Goal: Task Accomplishment & Management: Manage account settings

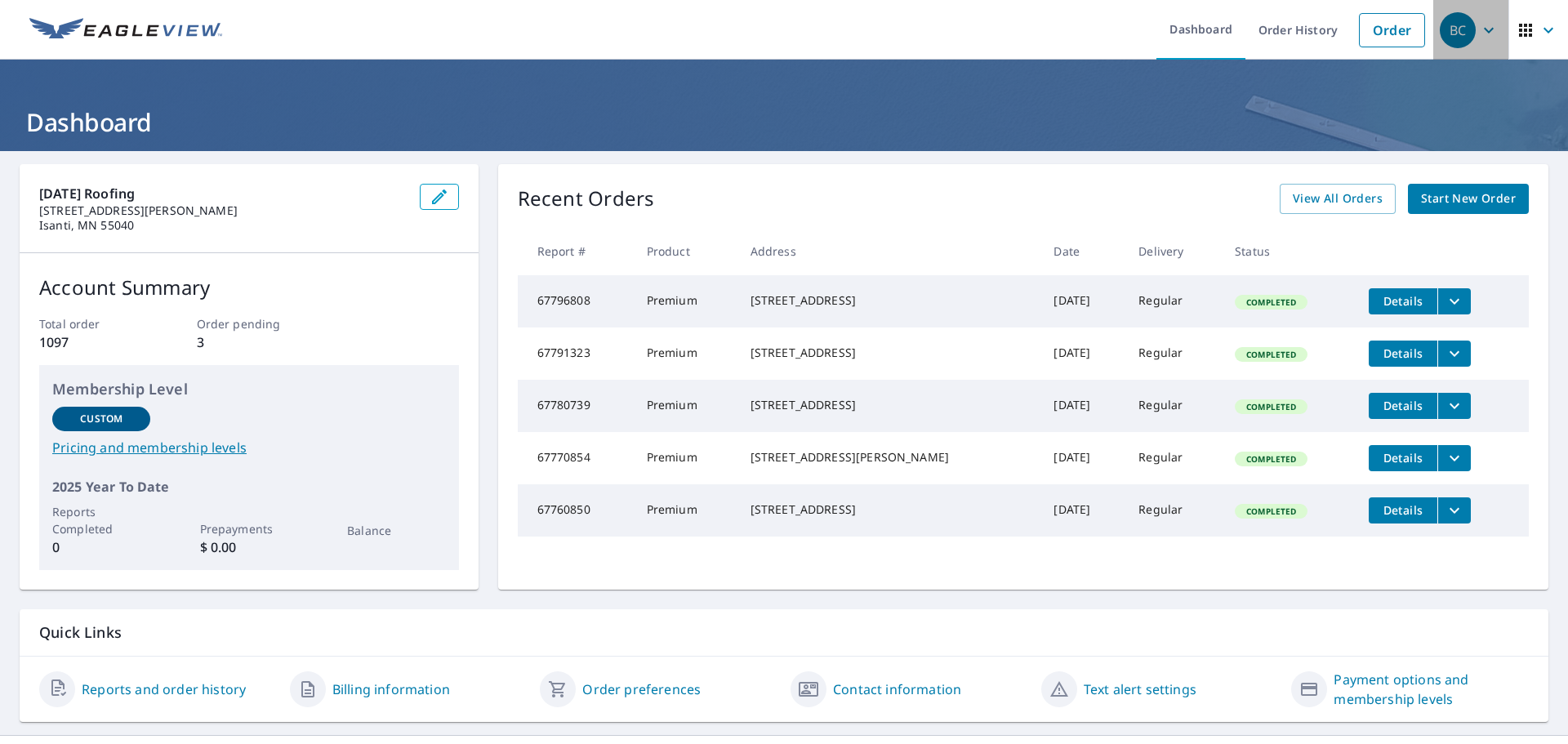
click at [1479, 35] on icon "button" at bounding box center [1488, 29] width 19 height 19
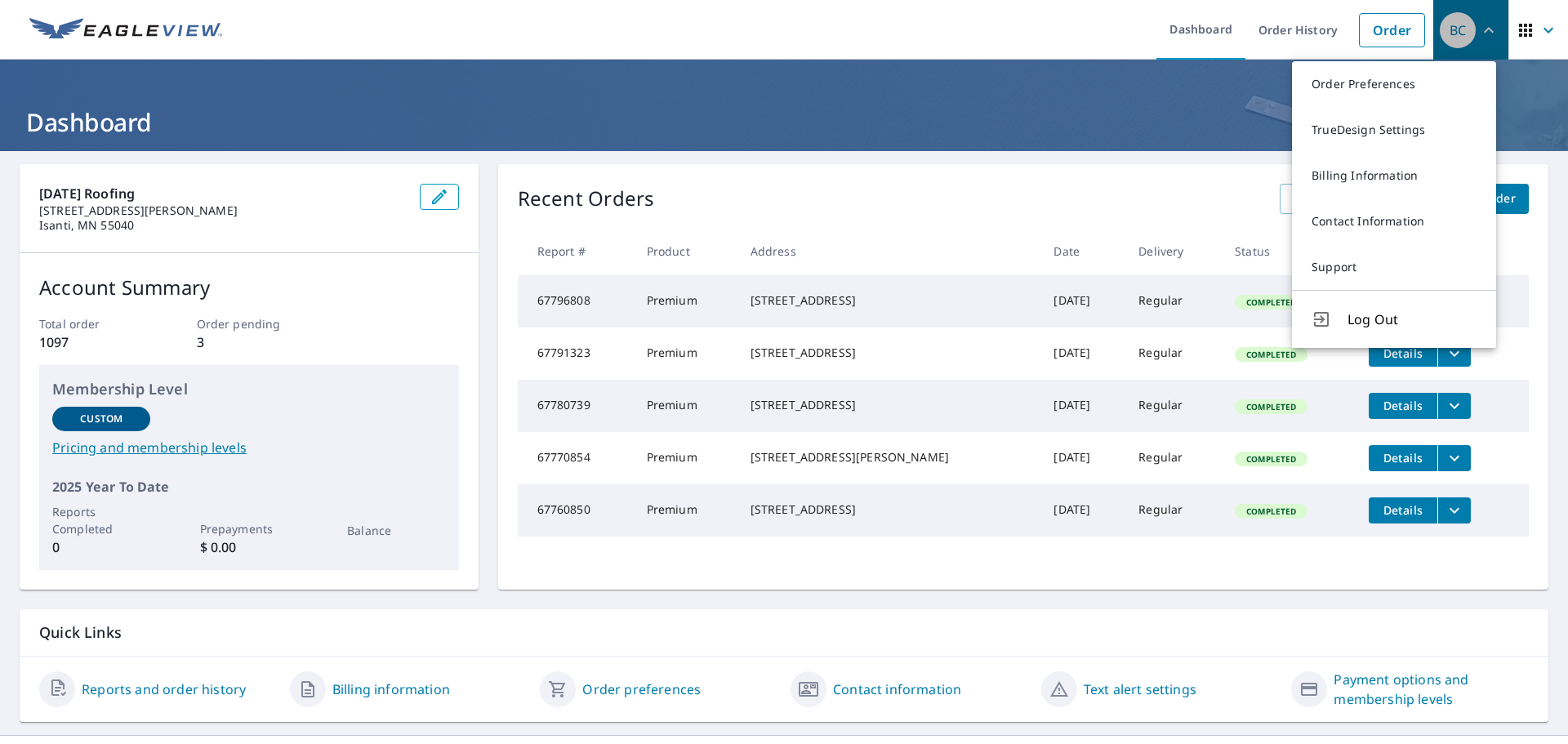
click at [1479, 35] on icon "button" at bounding box center [1488, 29] width 19 height 19
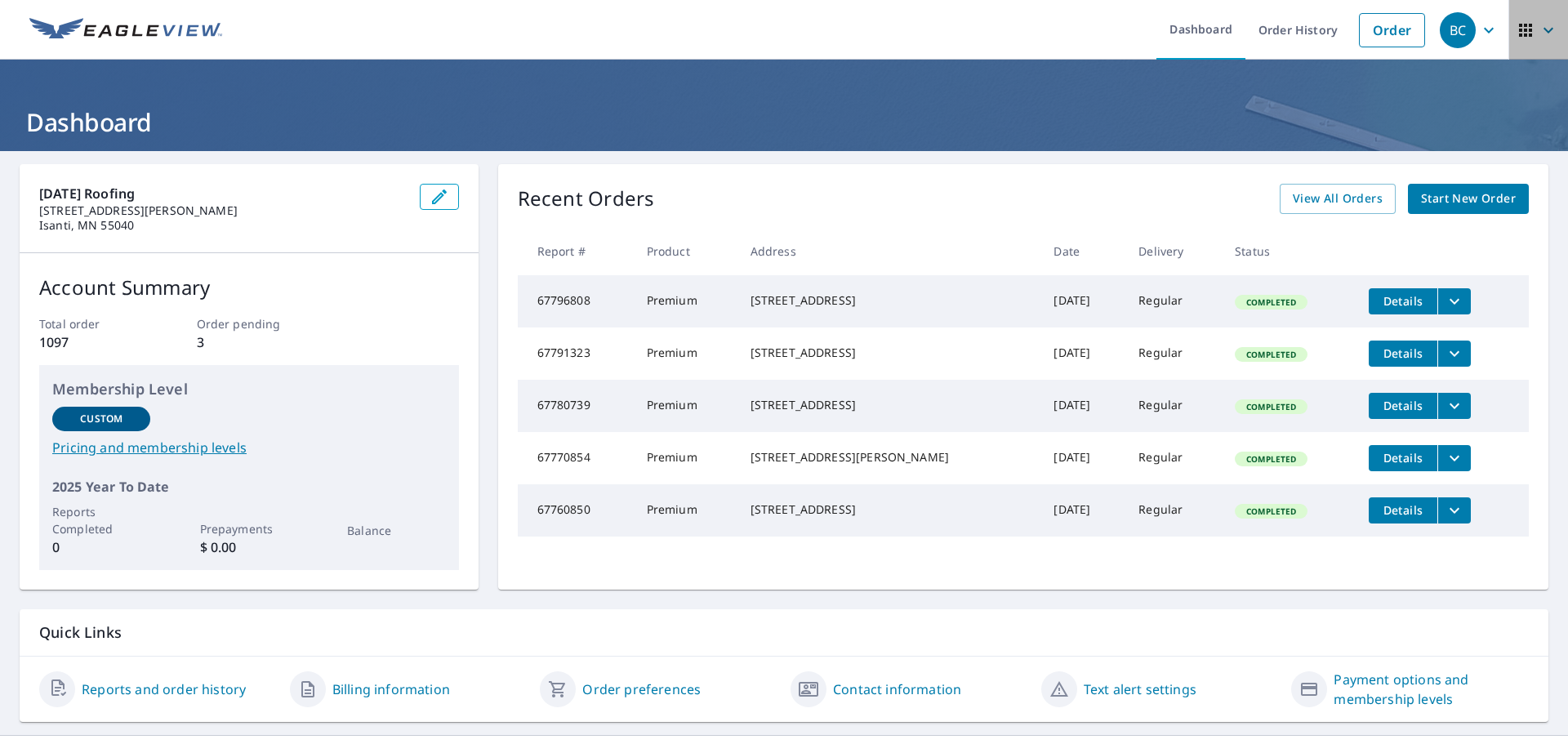
click at [1517, 33] on icon "button" at bounding box center [1525, 29] width 19 height 19
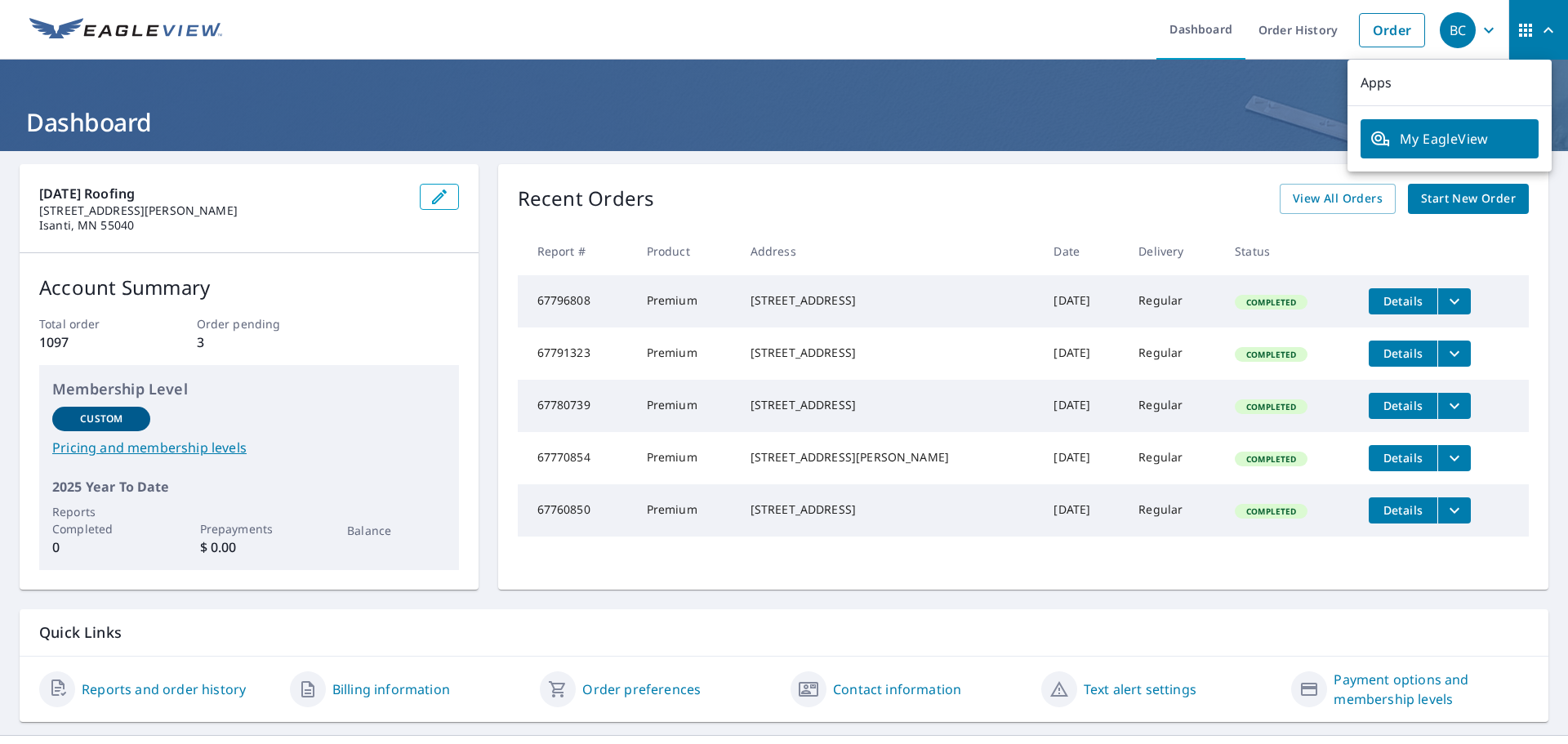
click at [1263, 141] on header "Dashboard" at bounding box center [784, 106] width 1568 height 92
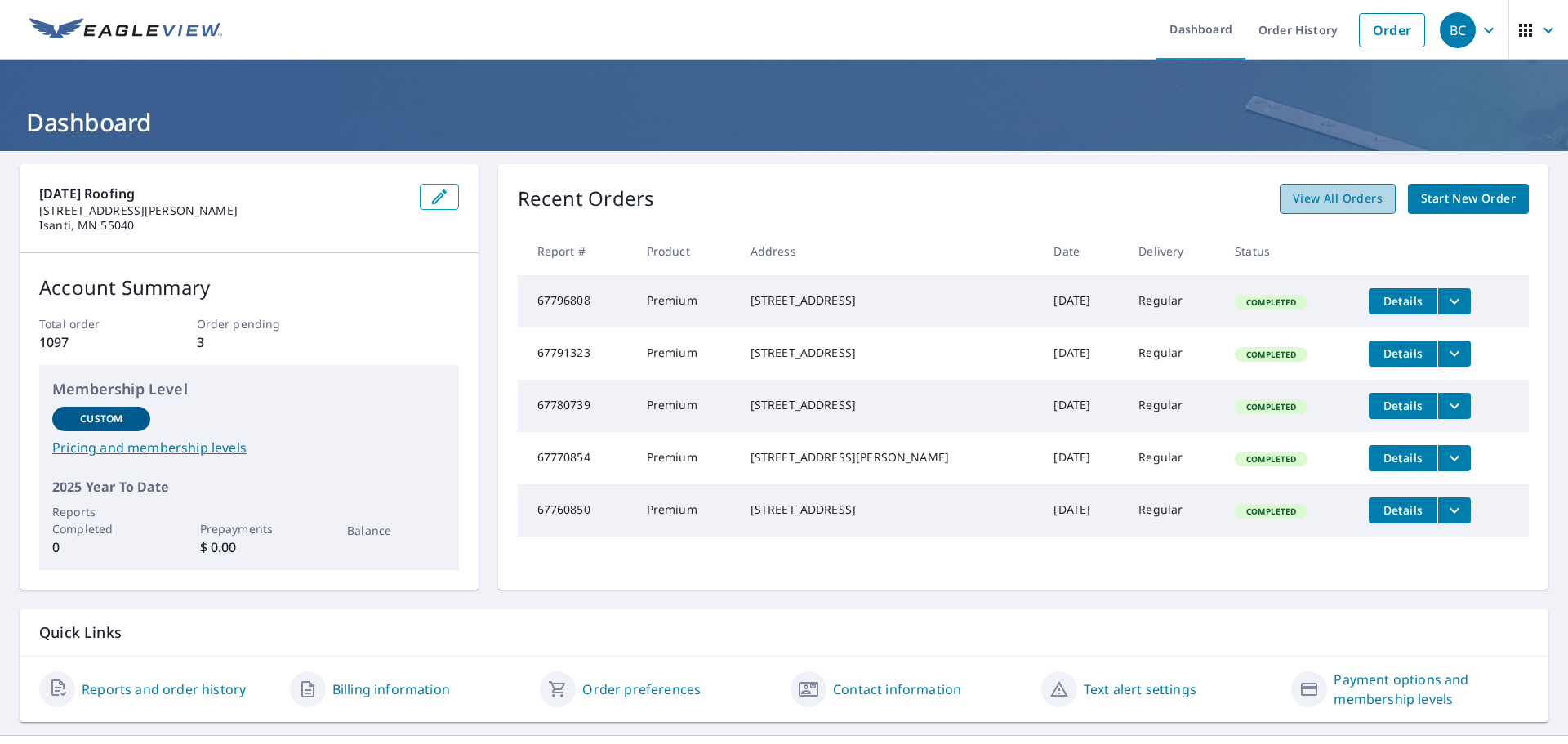
click at [1321, 205] on span "View All Orders" at bounding box center [1337, 198] width 90 height 20
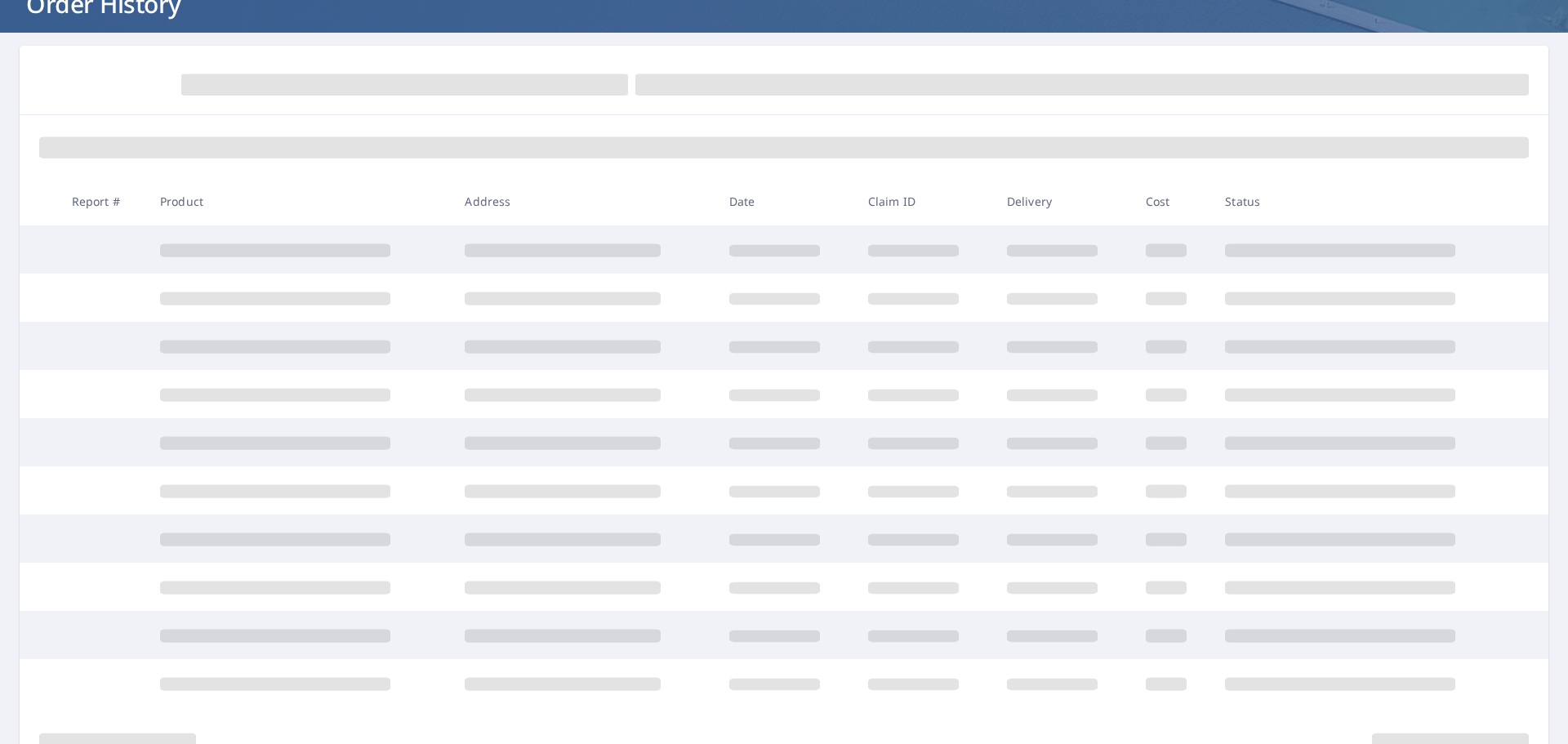
scroll to position [82, 0]
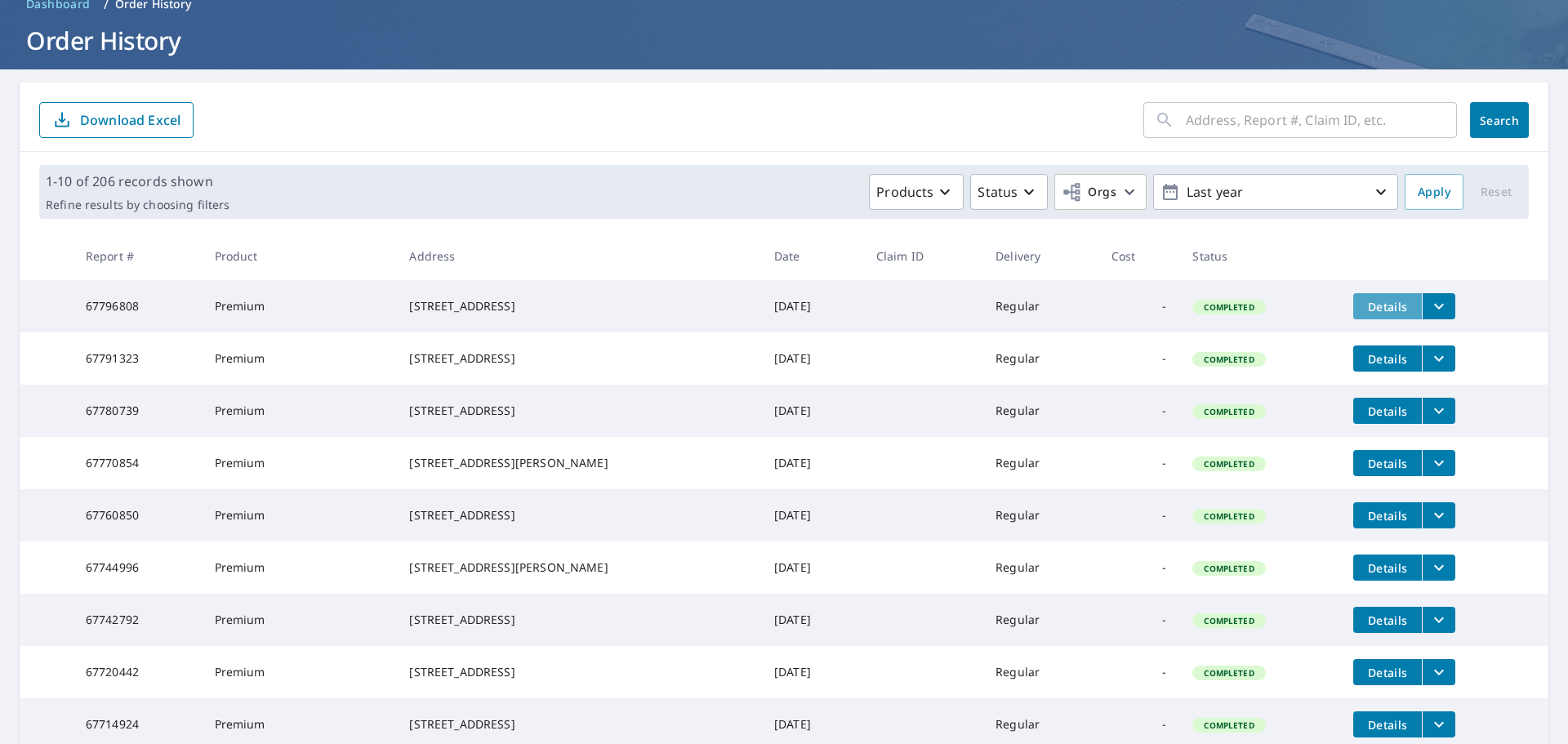
click at [1390, 308] on span "Details" at bounding box center [1387, 306] width 49 height 16
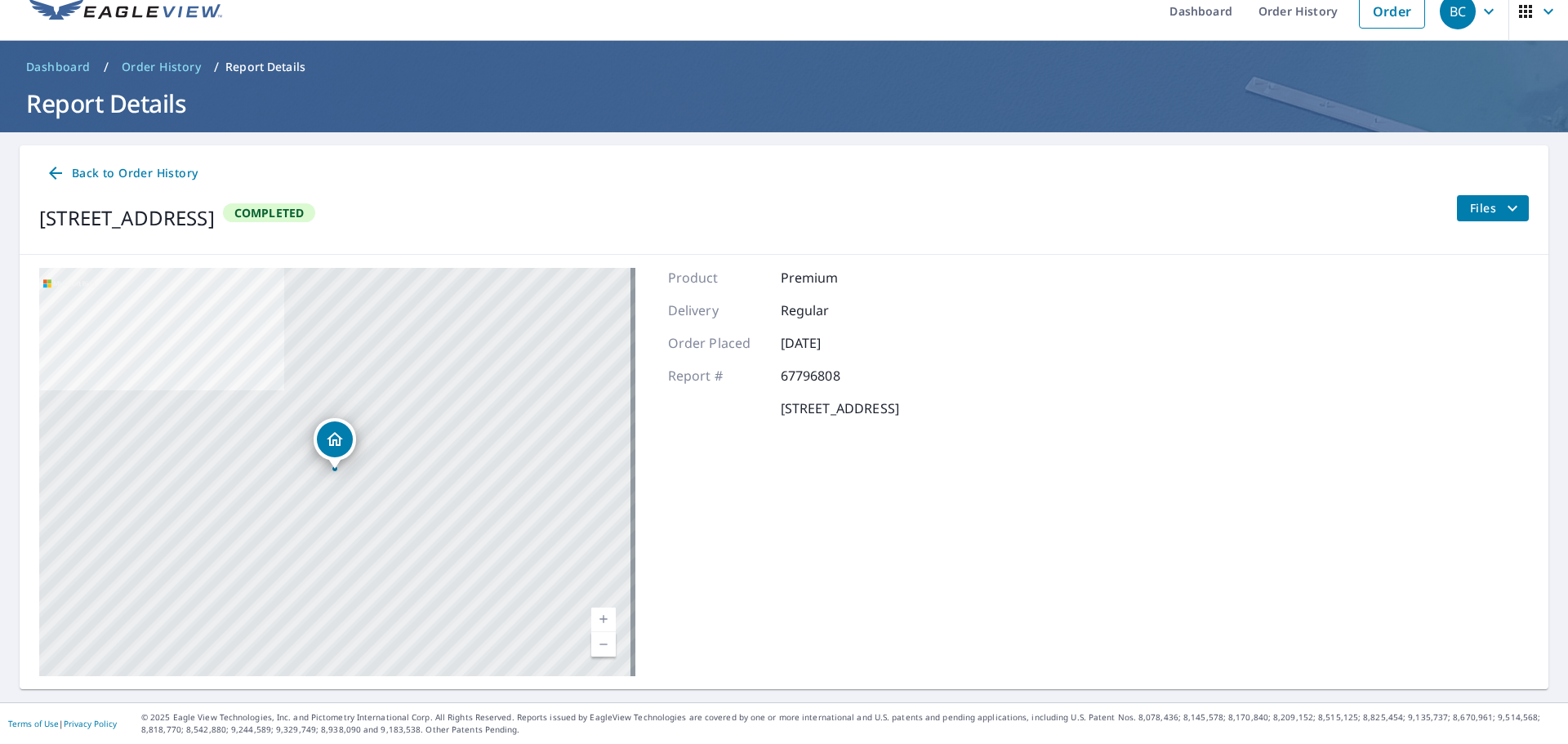
click at [1509, 211] on icon "filesDropdownBtn-67796808" at bounding box center [1512, 208] width 19 height 19
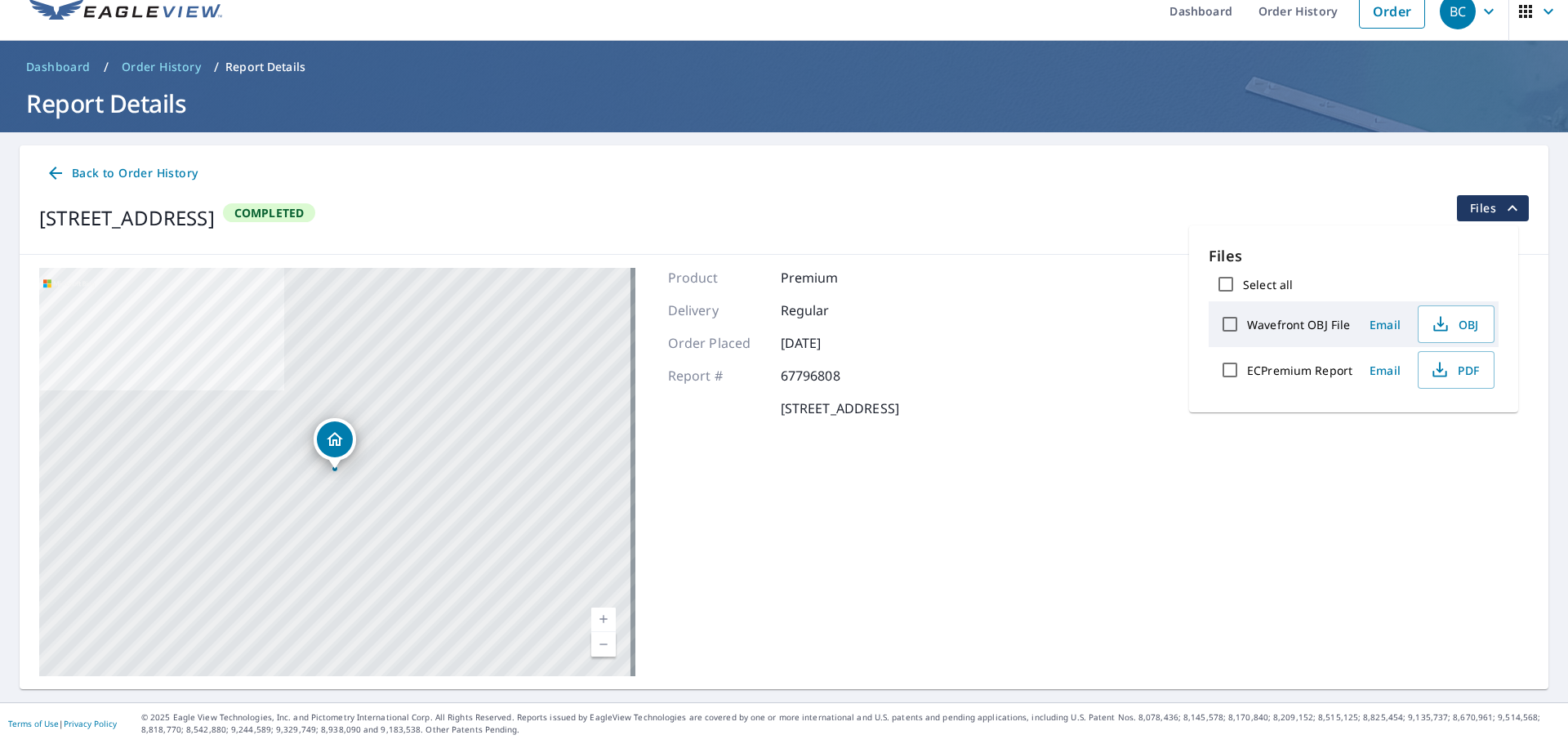
click at [1069, 233] on div "[STREET_ADDRESS] Completed Files" at bounding box center [784, 218] width 1490 height 46
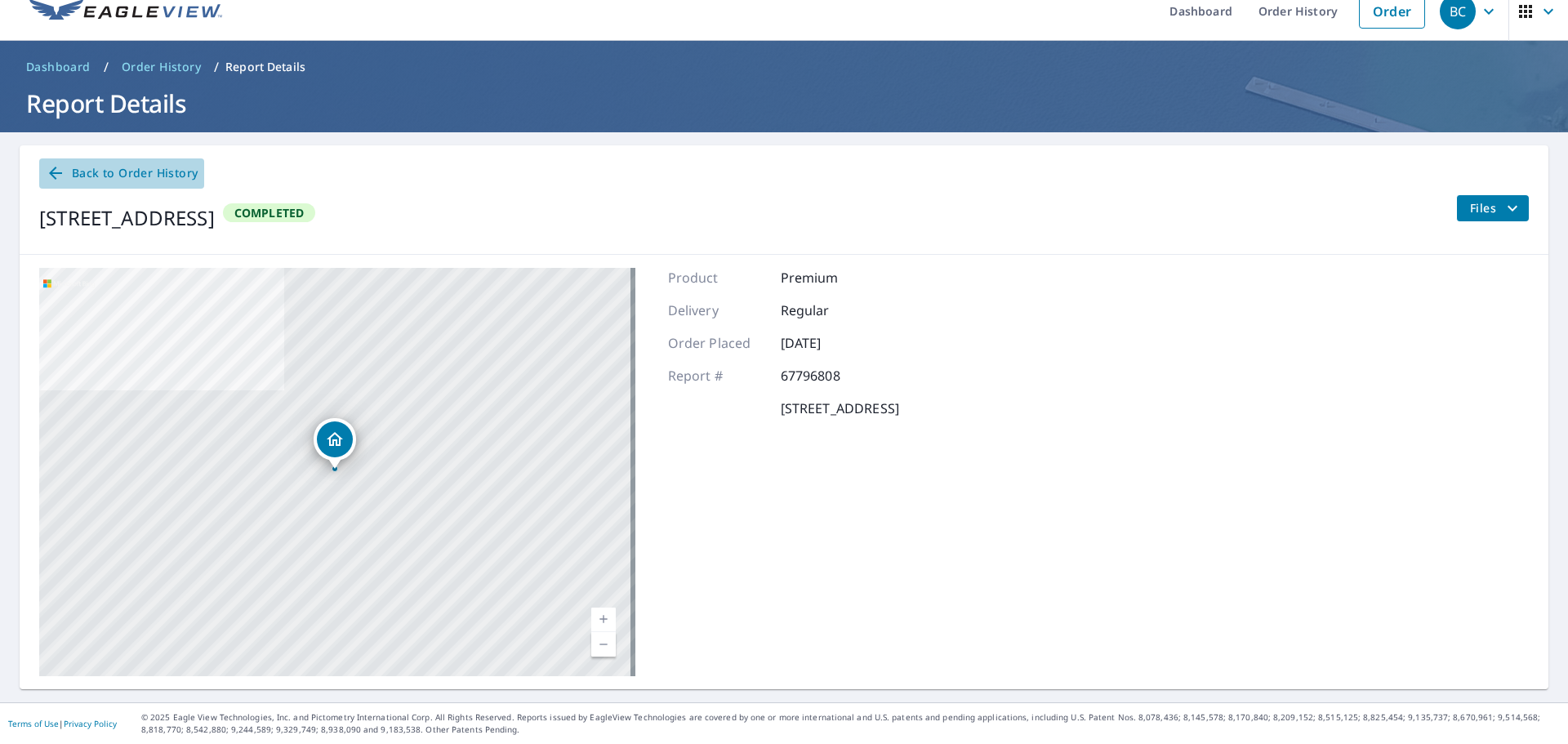
click at [65, 177] on span "Back to Order History" at bounding box center [121, 174] width 152 height 20
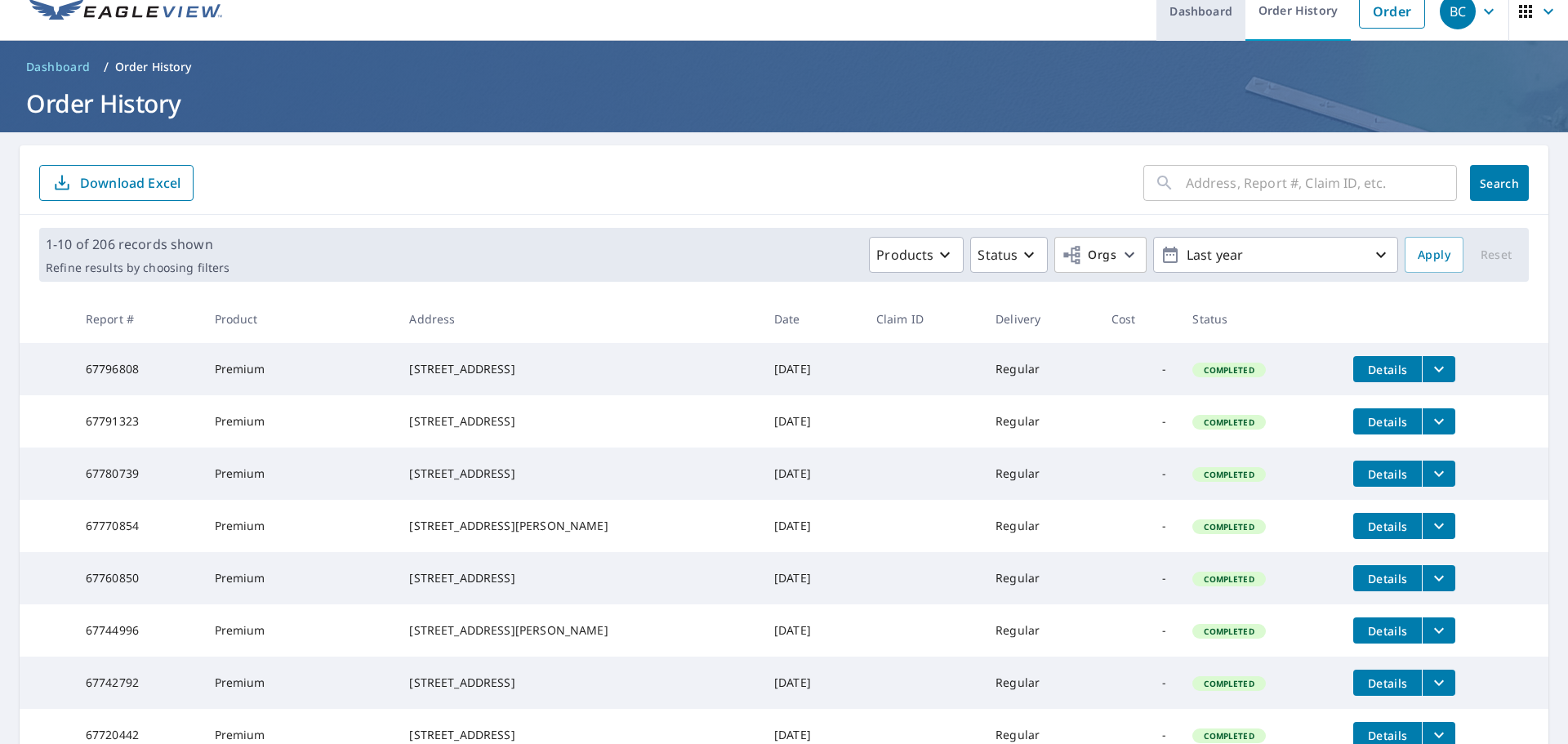
click at [1201, 11] on link "Dashboard" at bounding box center [1201, 11] width 89 height 60
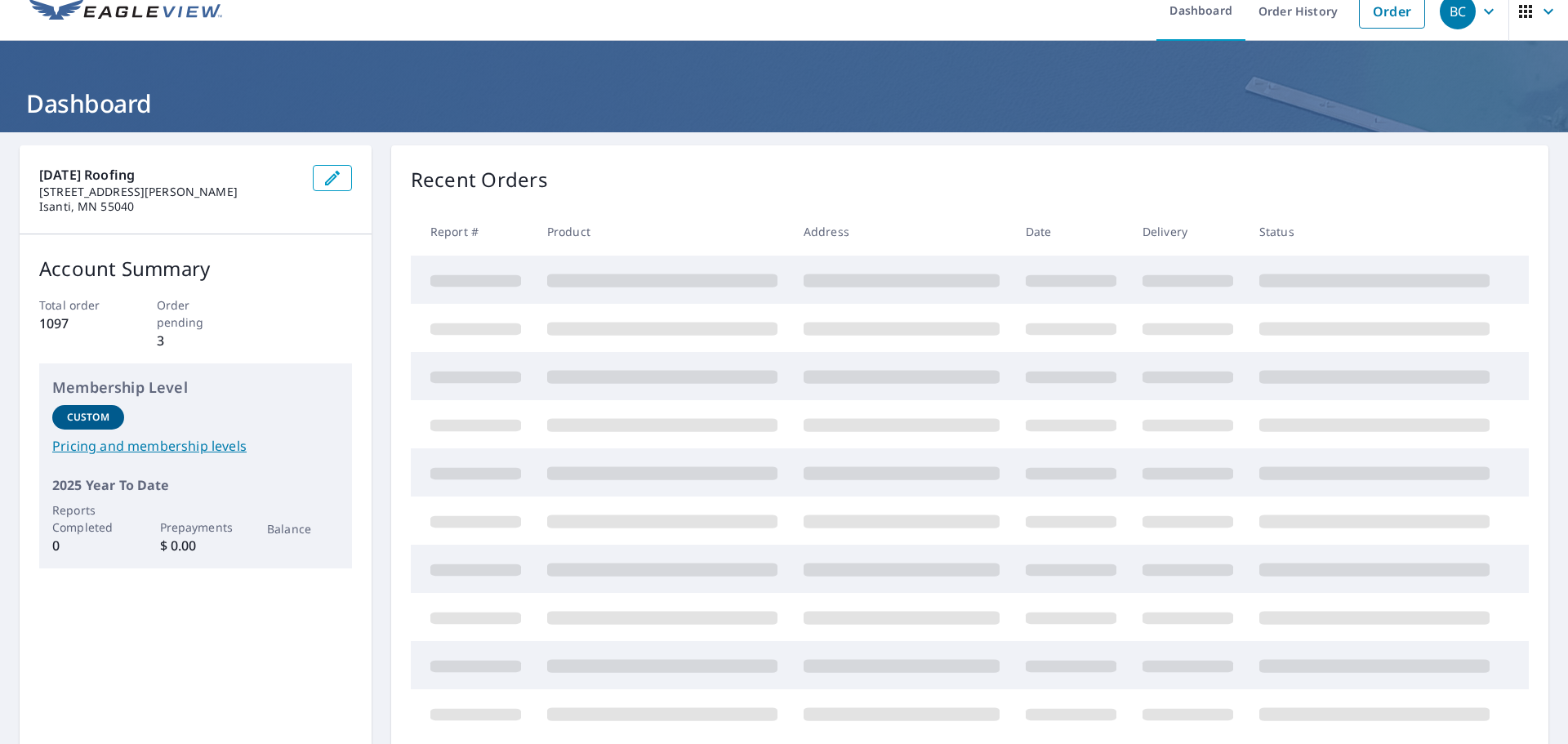
click at [1520, 32] on button "button" at bounding box center [1538, 11] width 60 height 60
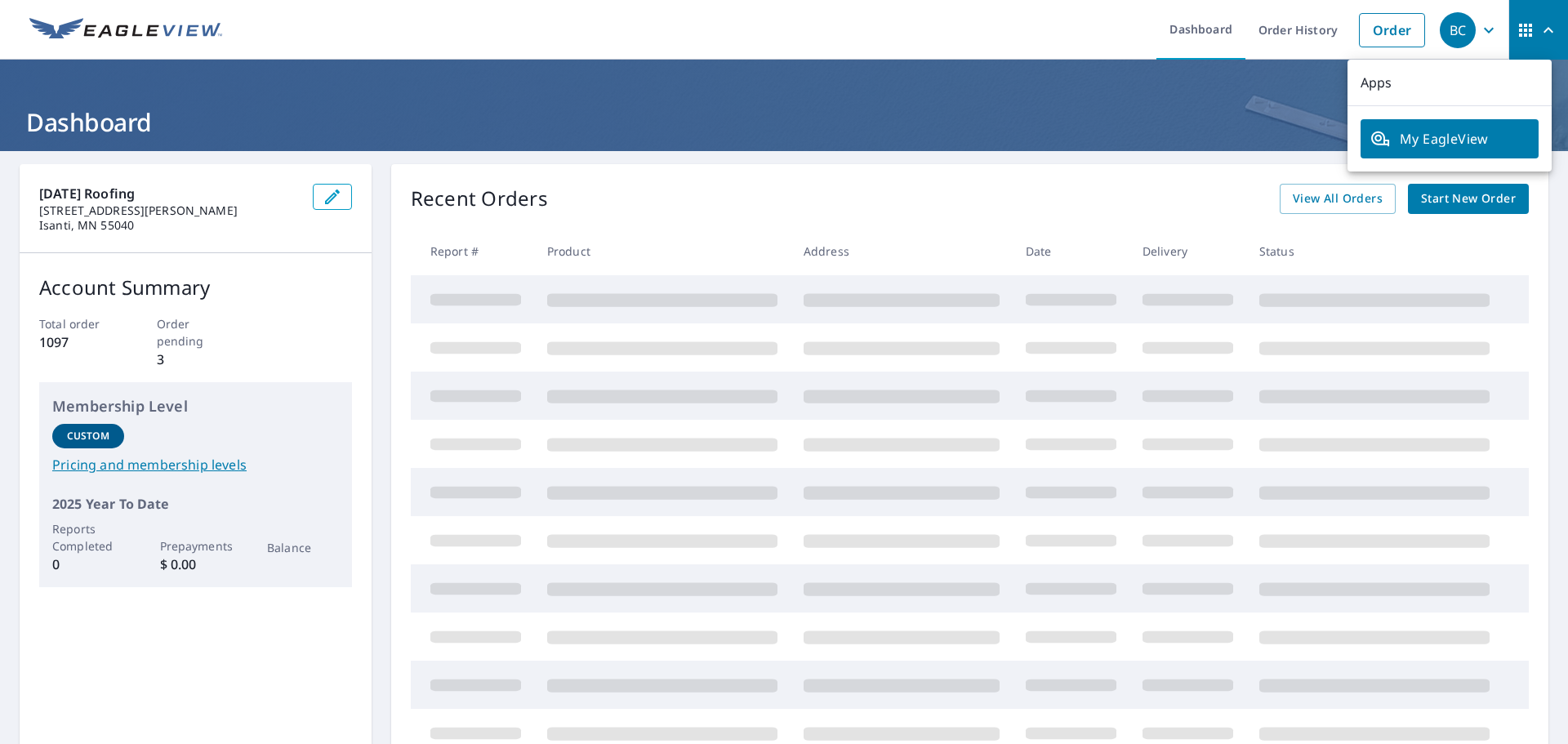
click at [264, 313] on div "Account Summary Total order 1097 Order pending 3 Membership Level Custom Pricin…" at bounding box center [195, 430] width 352 height 354
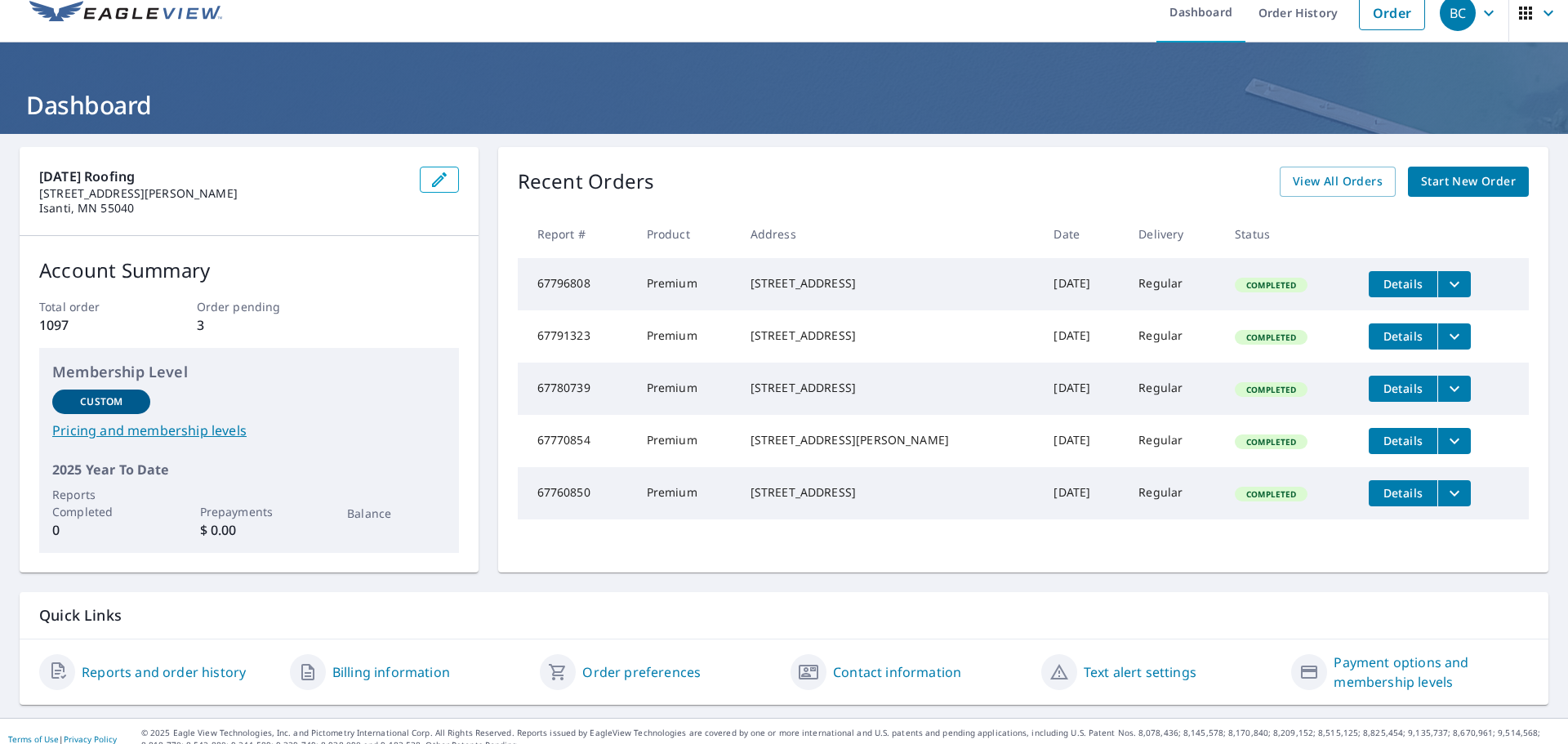
scroll to position [33, 0]
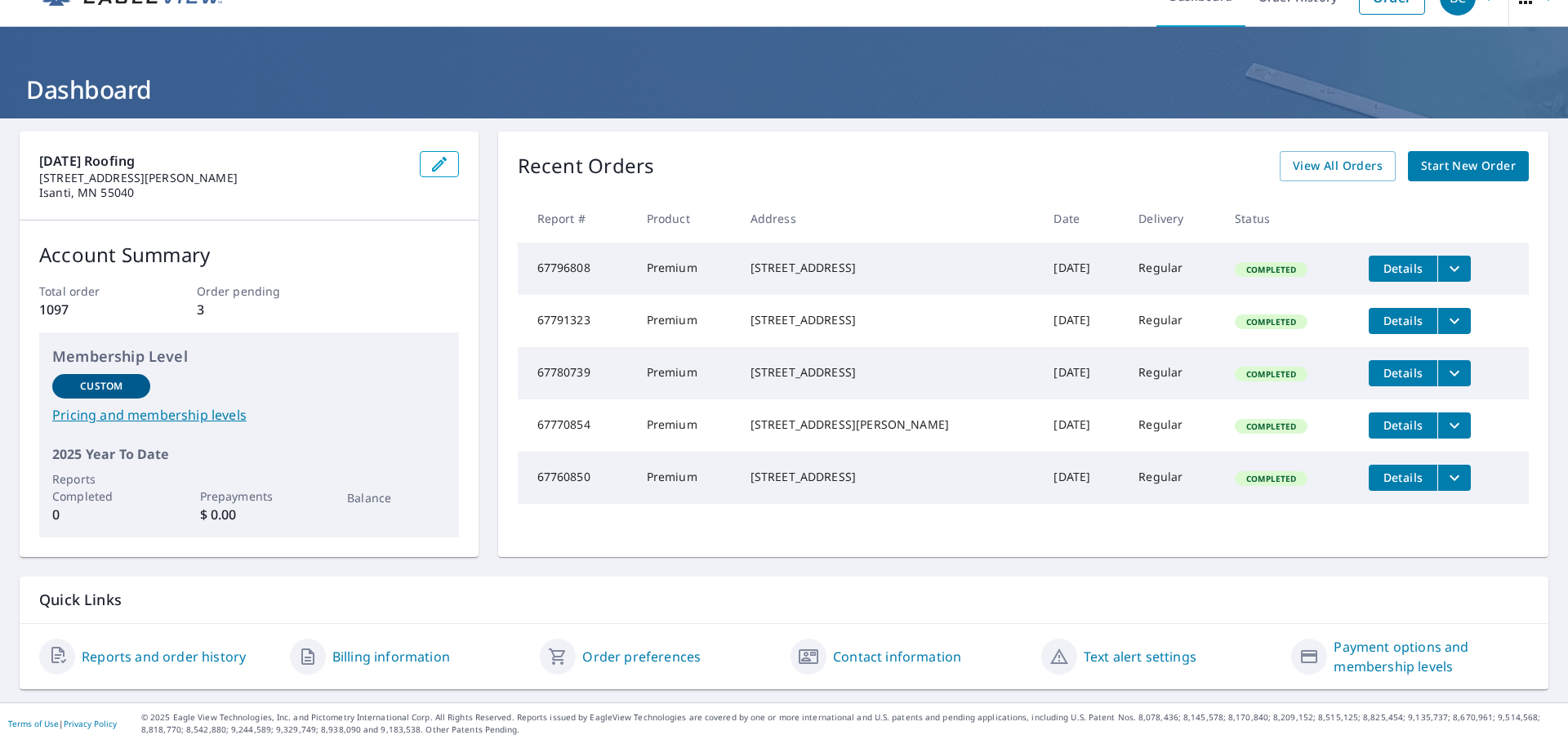
click at [590, 649] on link "Order preferences" at bounding box center [641, 656] width 118 height 19
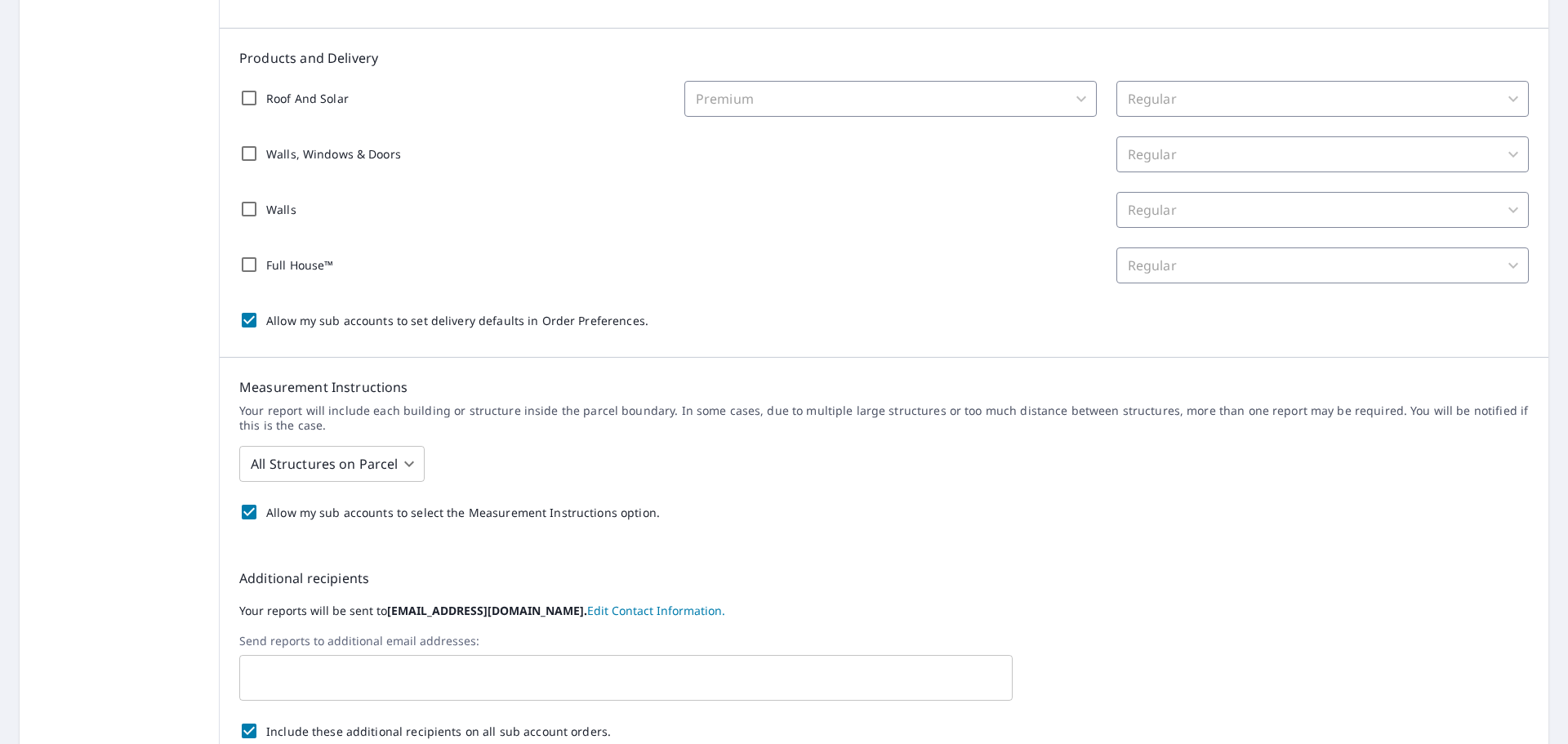
scroll to position [87, 0]
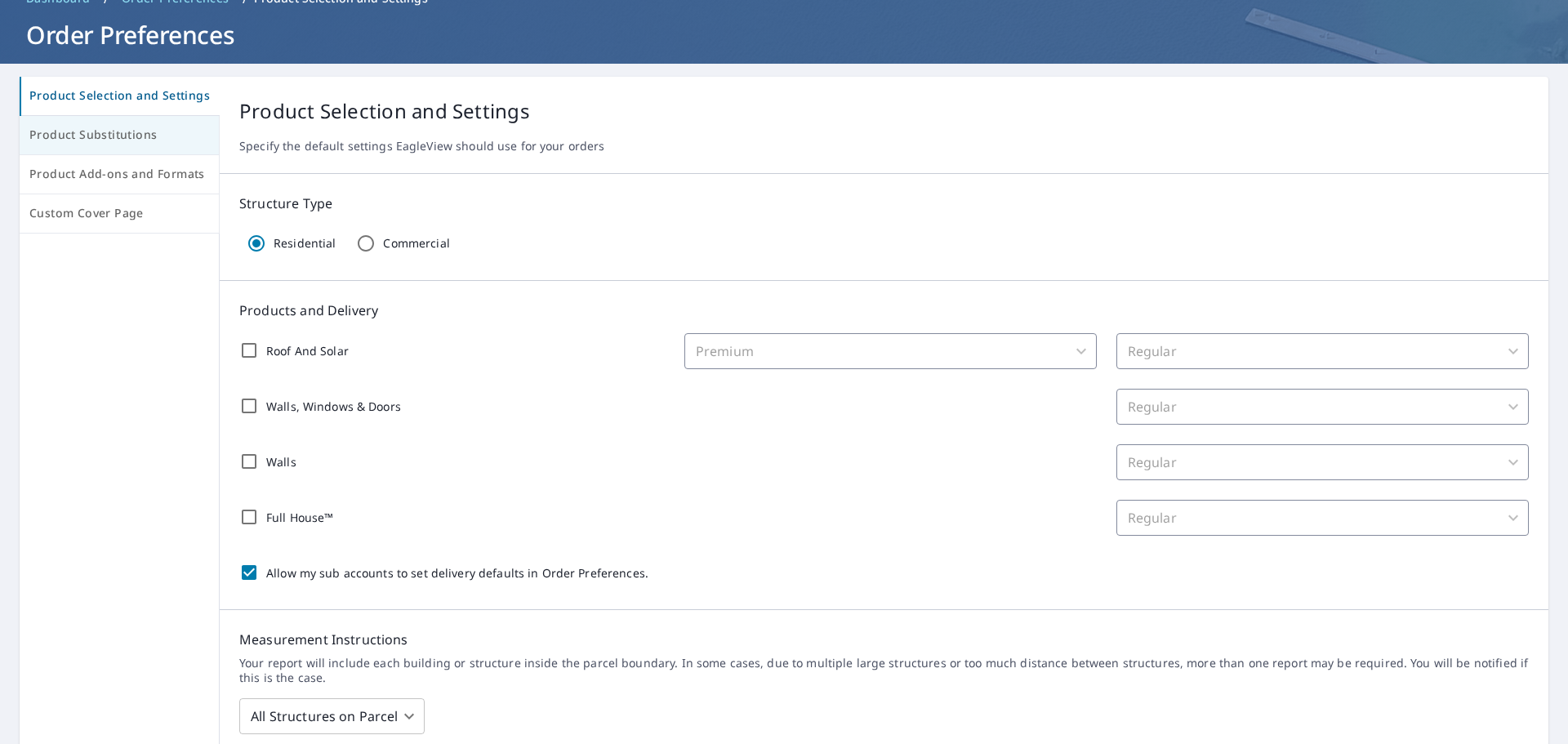
click at [142, 148] on button "Product Substitutions" at bounding box center [119, 135] width 200 height 39
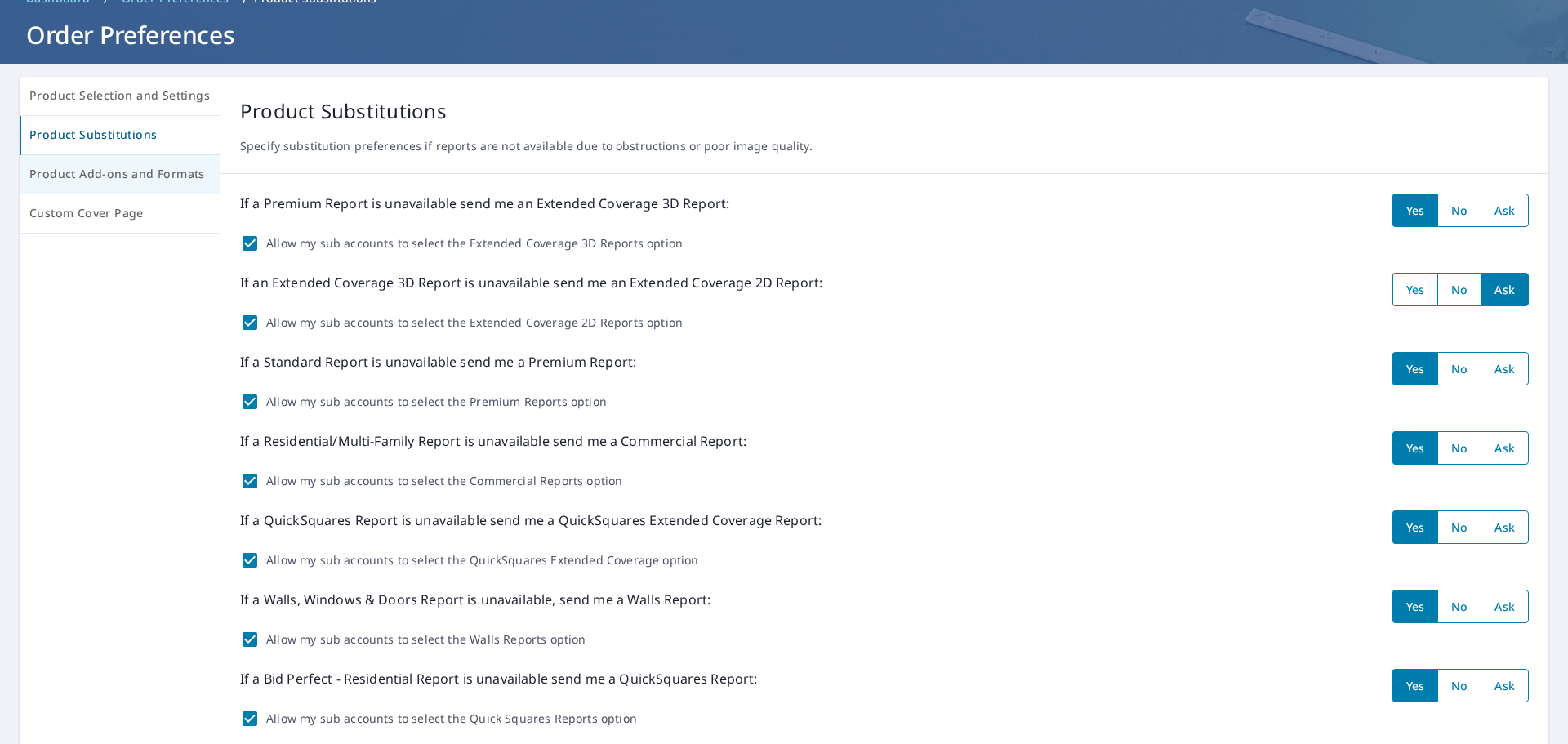
click at [165, 177] on span "Product Add-ons and Formats" at bounding box center [119, 175] width 180 height 20
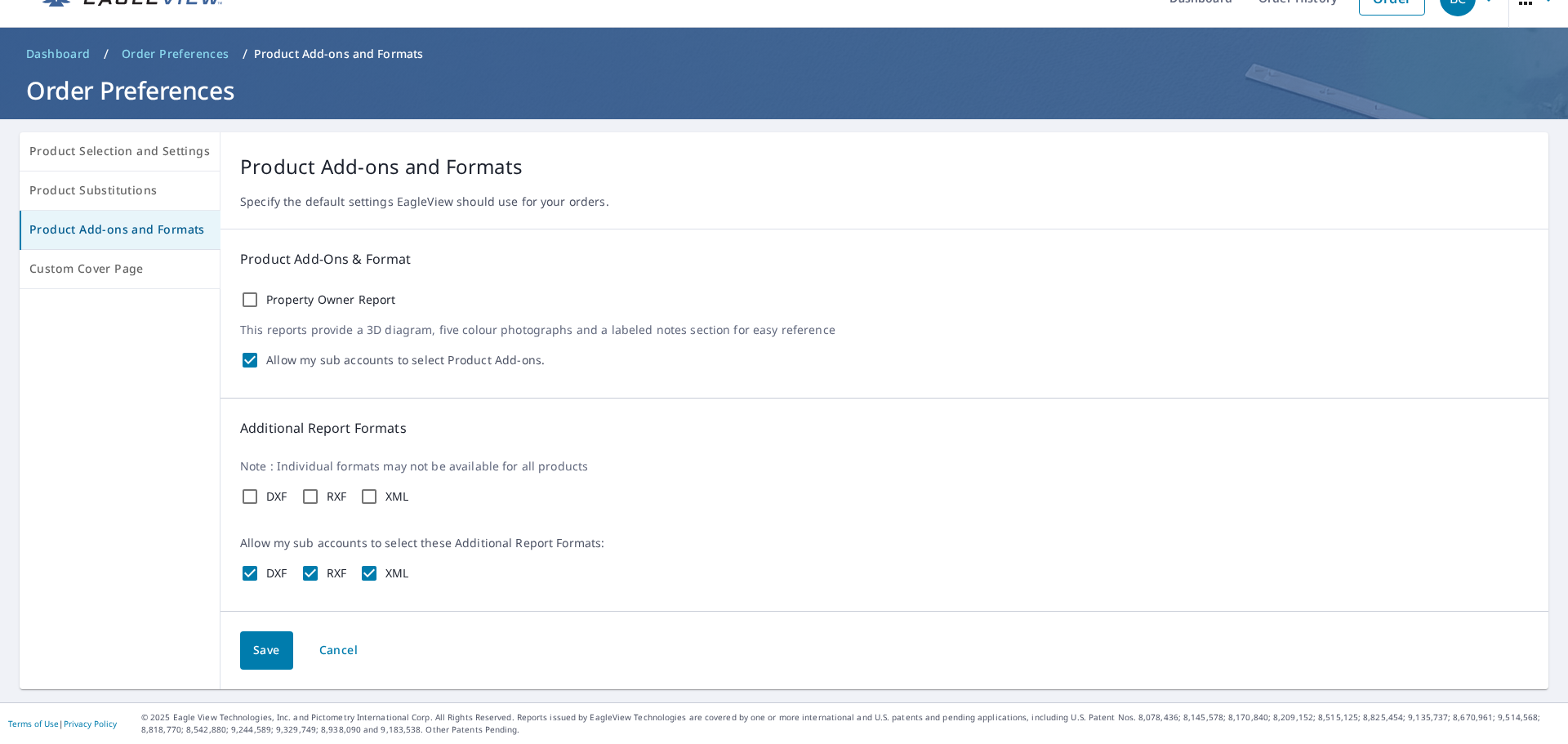
scroll to position [32, 0]
click at [108, 275] on span "Custom Cover Page" at bounding box center [119, 269] width 180 height 20
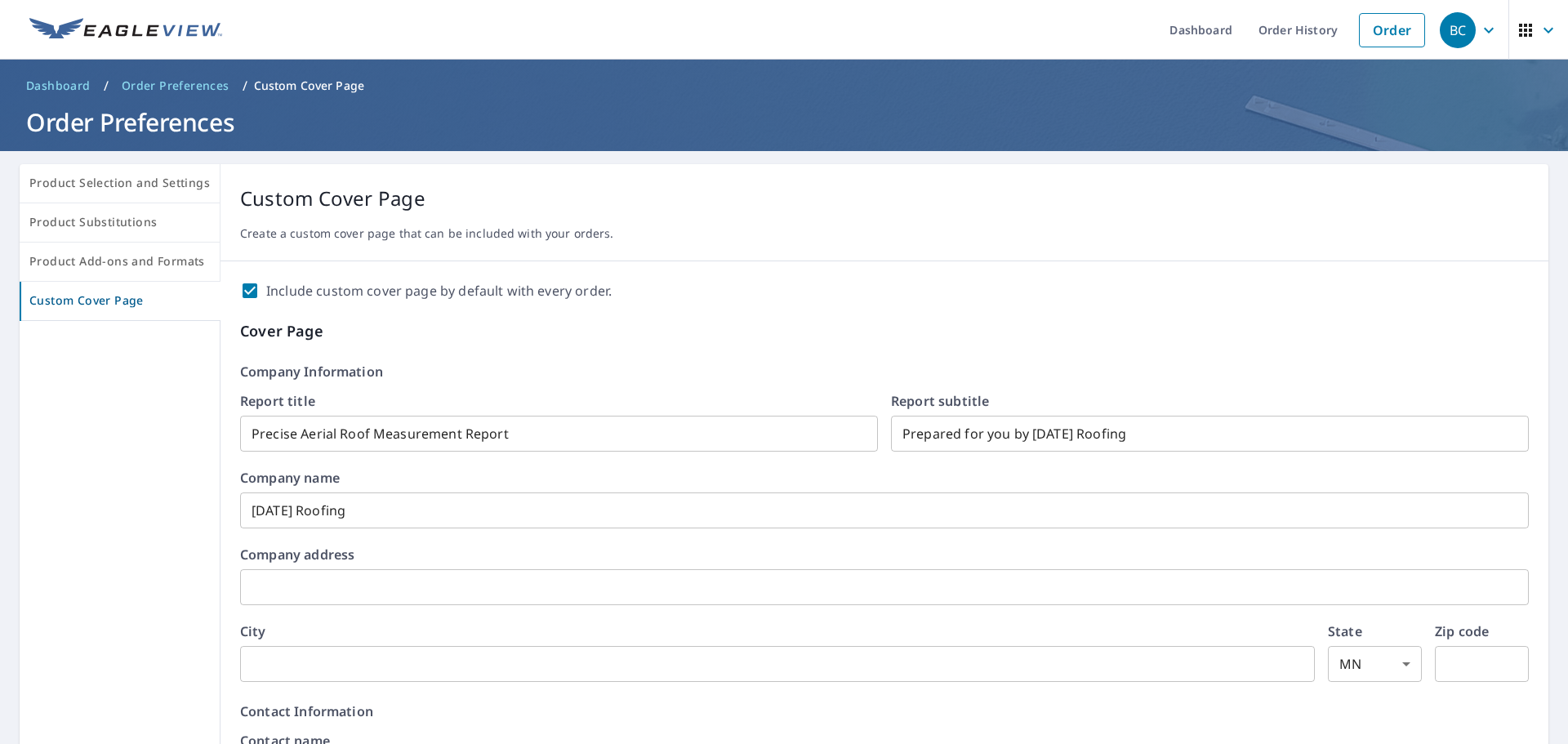
click at [646, 333] on p "Cover Page" at bounding box center [884, 332] width 1289 height 22
click at [56, 90] on span "Dashboard" at bounding box center [58, 85] width 64 height 17
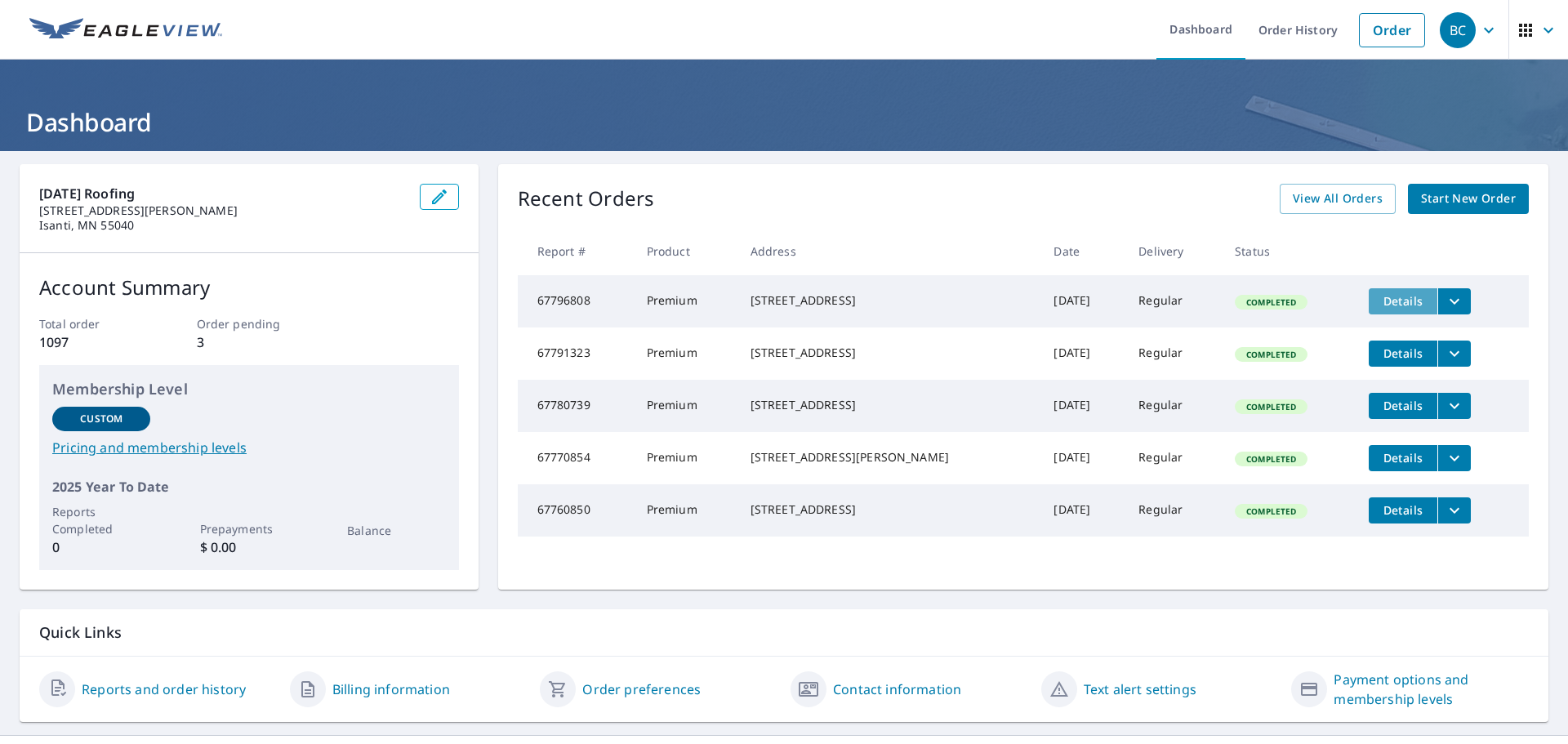
click at [1379, 299] on span "Details" at bounding box center [1403, 300] width 49 height 16
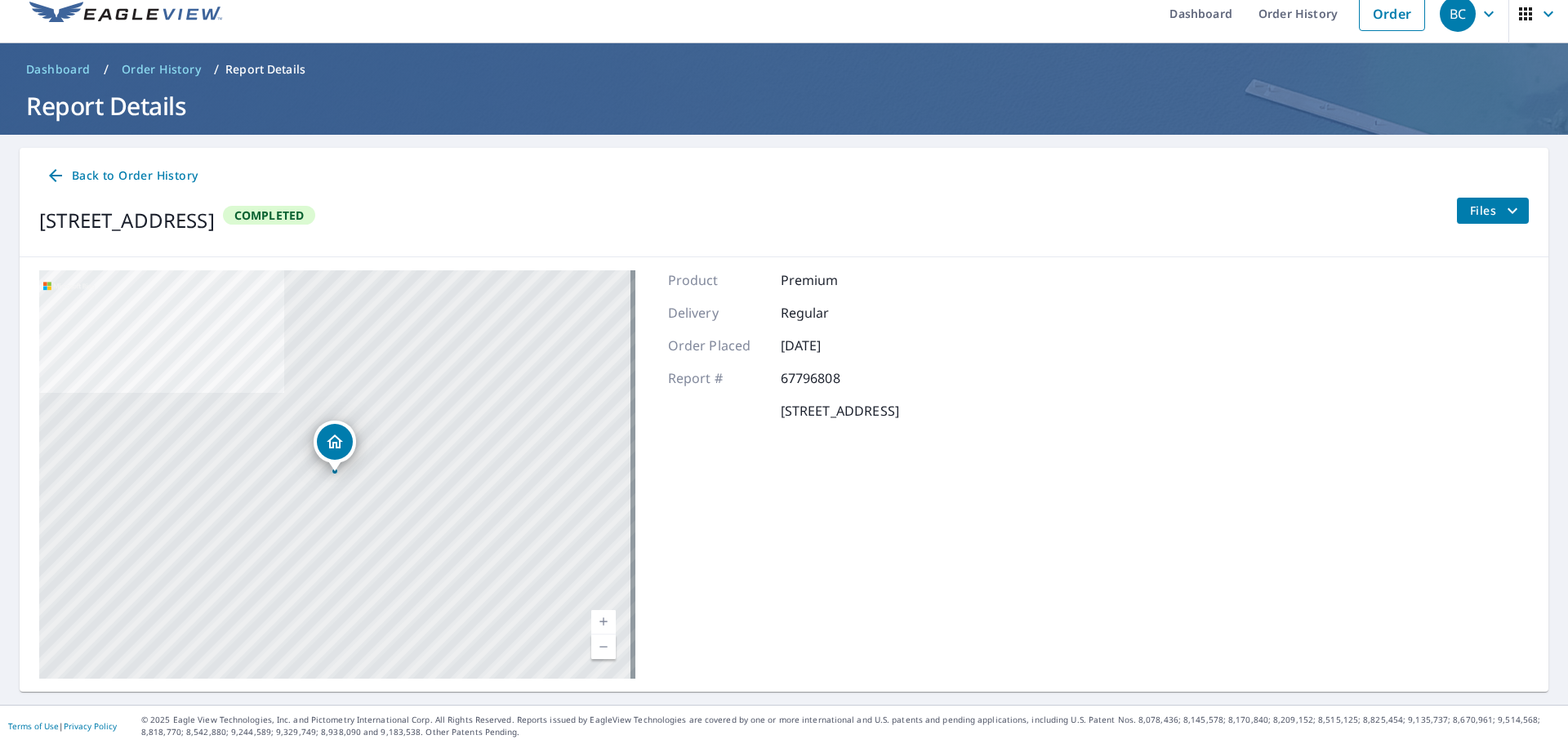
scroll to position [18, 0]
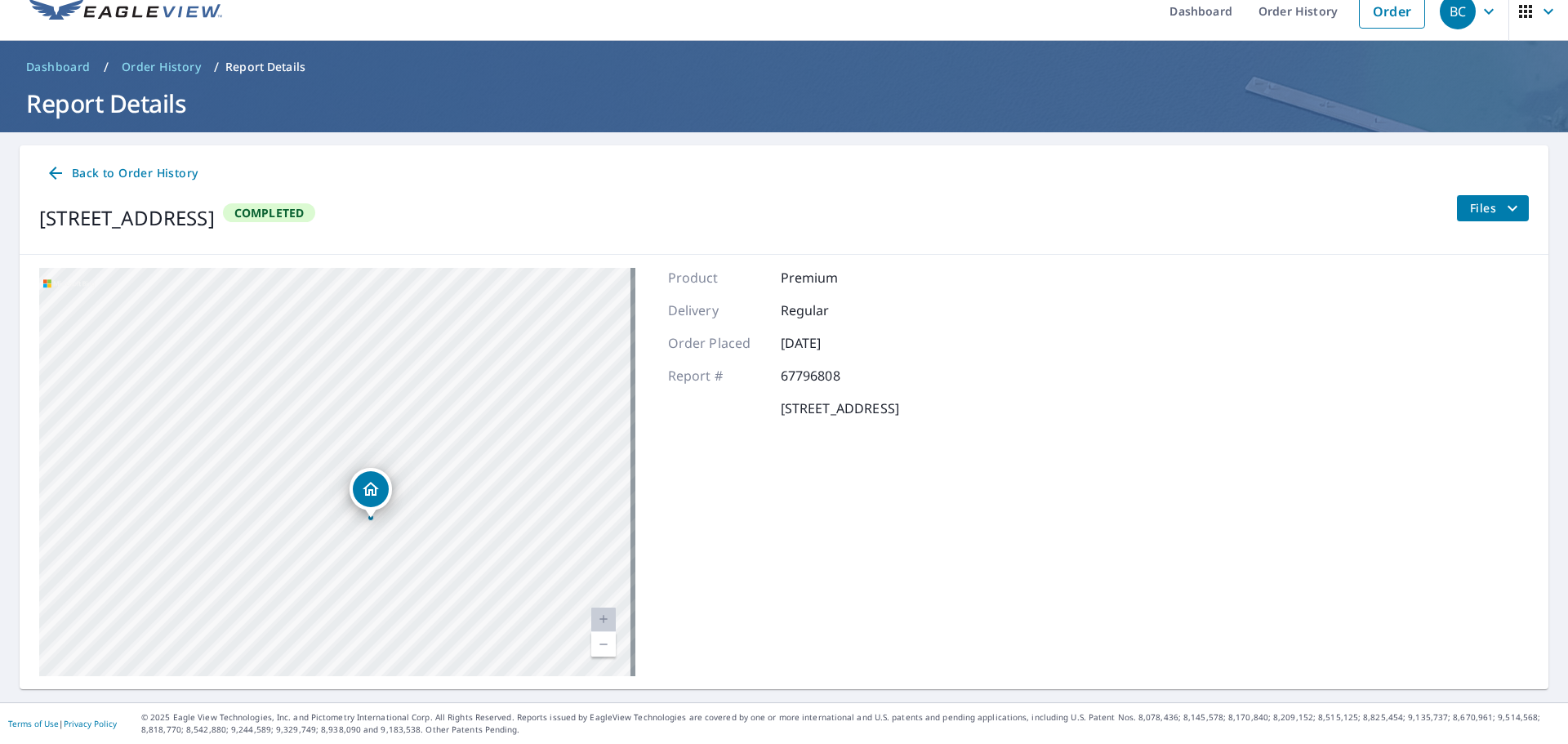
drag, startPoint x: 473, startPoint y: 510, endPoint x: 400, endPoint y: 461, distance: 87.9
click at [400, 461] on div "[STREET_ADDRESS]" at bounding box center [337, 472] width 596 height 409
click at [1496, 195] on button "Files" at bounding box center [1492, 208] width 73 height 26
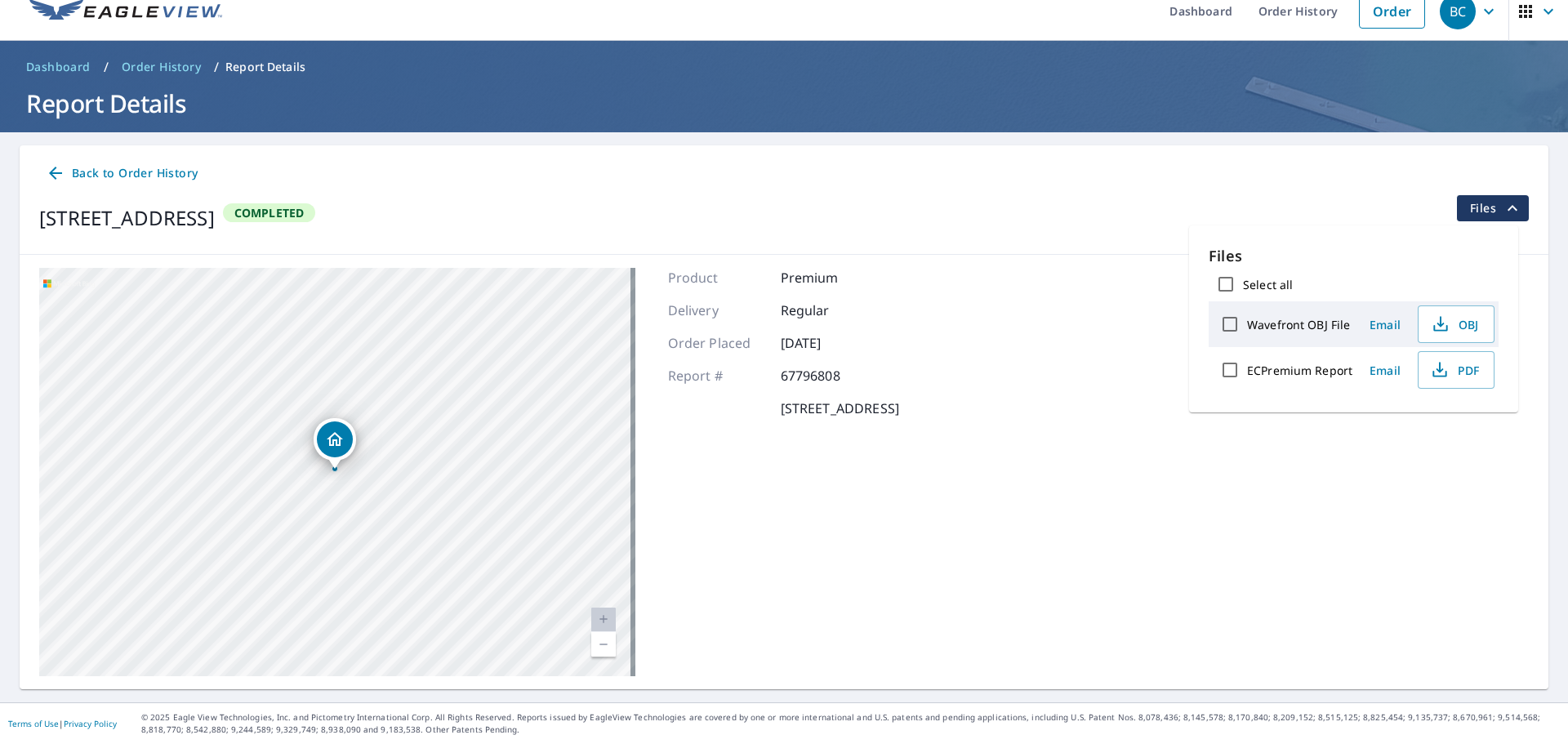
click at [1308, 321] on label "Wavefront OBJ File" at bounding box center [1299, 324] width 103 height 16
click at [1247, 321] on input "Wavefront OBJ File" at bounding box center [1229, 323] width 34 height 34
click at [1307, 321] on label "Wavefront OBJ File" at bounding box center [1299, 324] width 103 height 16
click at [1247, 321] on input "Wavefront OBJ File" at bounding box center [1229, 323] width 34 height 34
checkbox input "false"
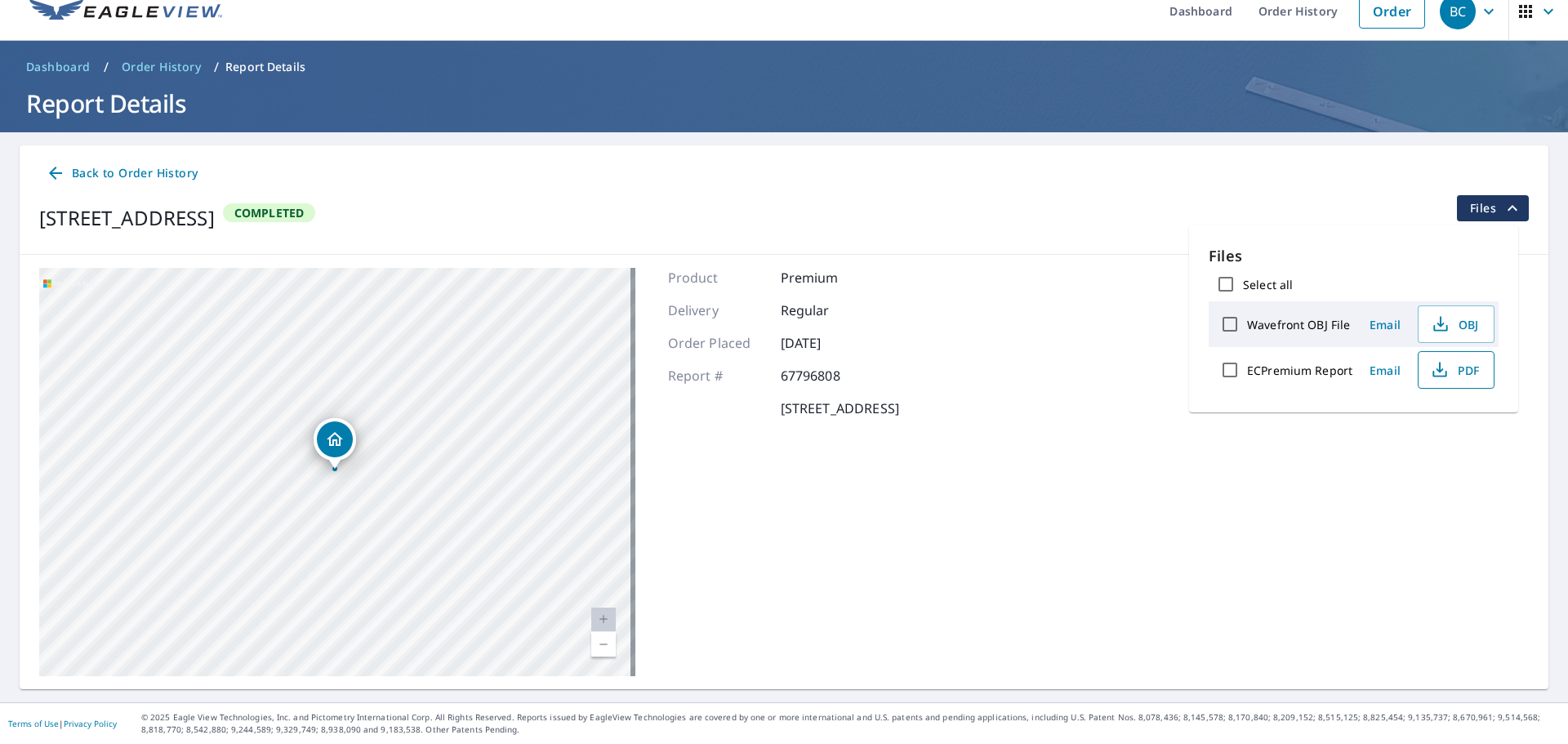
click at [1465, 366] on span "PDF" at bounding box center [1454, 369] width 52 height 19
